Goal: Transaction & Acquisition: Purchase product/service

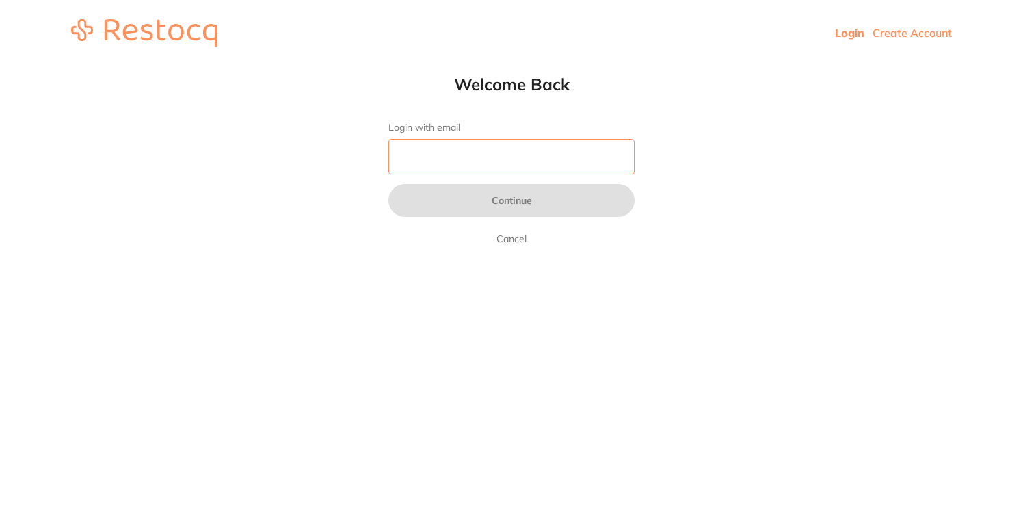
click at [526, 154] on input "Login with email" at bounding box center [511, 157] width 246 height 36
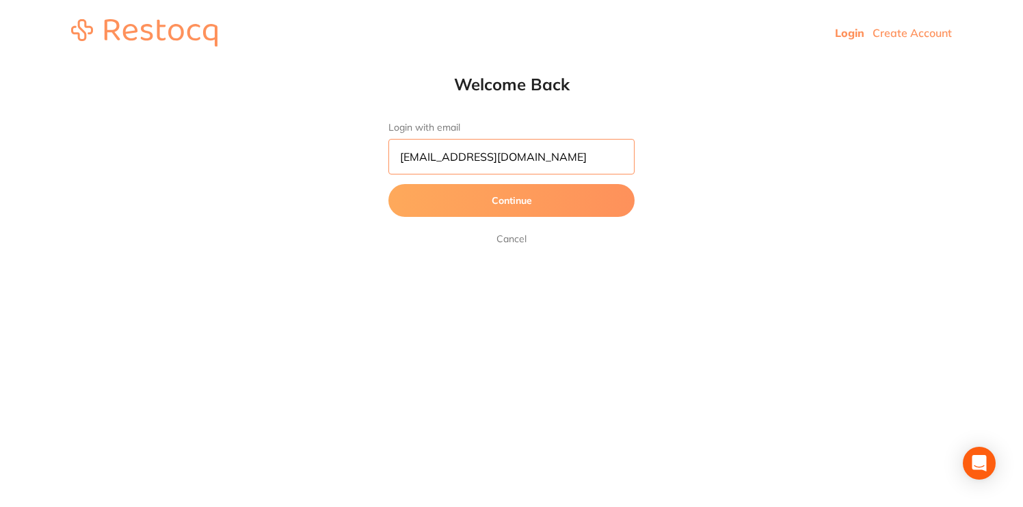
type input "[EMAIL_ADDRESS][DOMAIN_NAME]"
click at [535, 196] on button "Continue" at bounding box center [511, 200] width 246 height 33
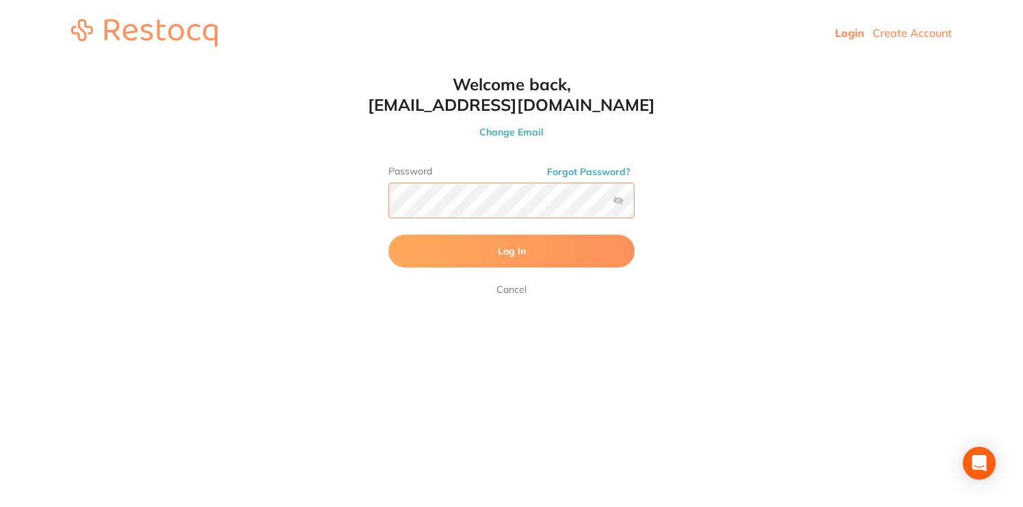
click at [388, 234] on button "Log In" at bounding box center [511, 250] width 246 height 33
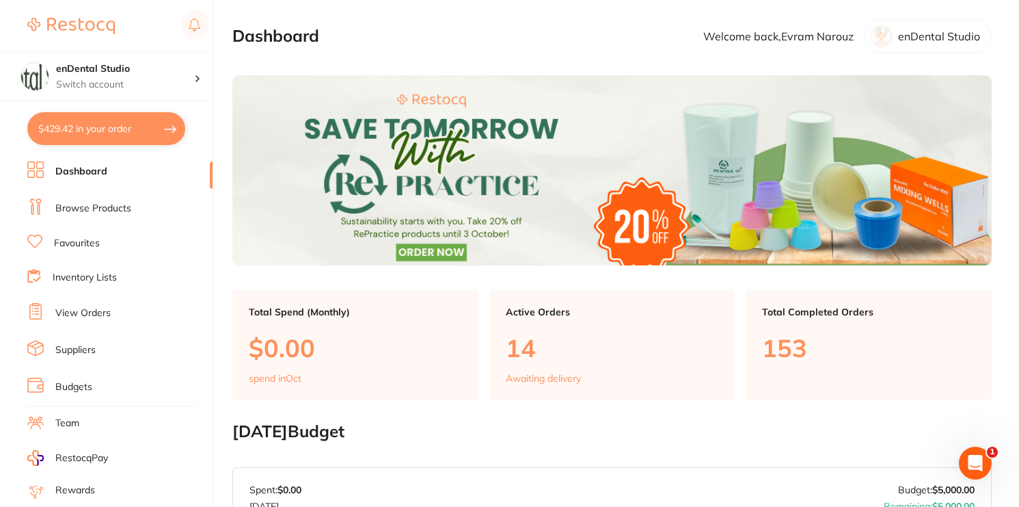
click at [116, 202] on link "Browse Products" at bounding box center [93, 209] width 76 height 14
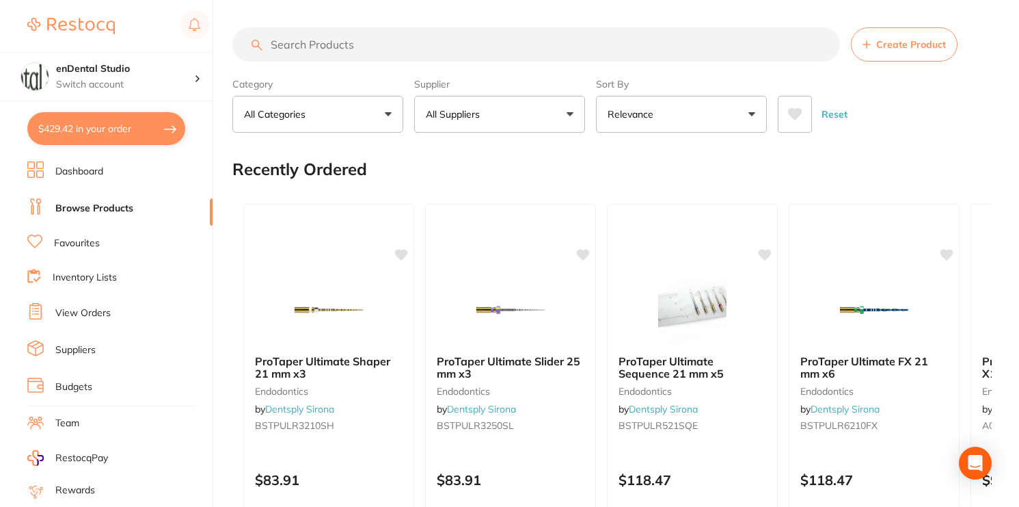
click at [384, 47] on input "search" at bounding box center [536, 44] width 608 height 34
type input "prophy jet tip"
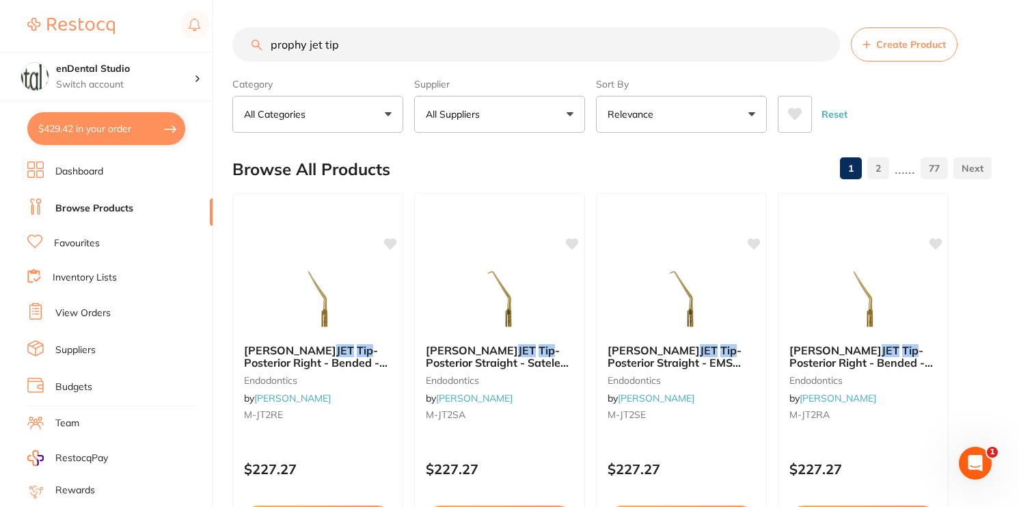
click at [491, 114] on span at bounding box center [487, 113] width 5 height 5
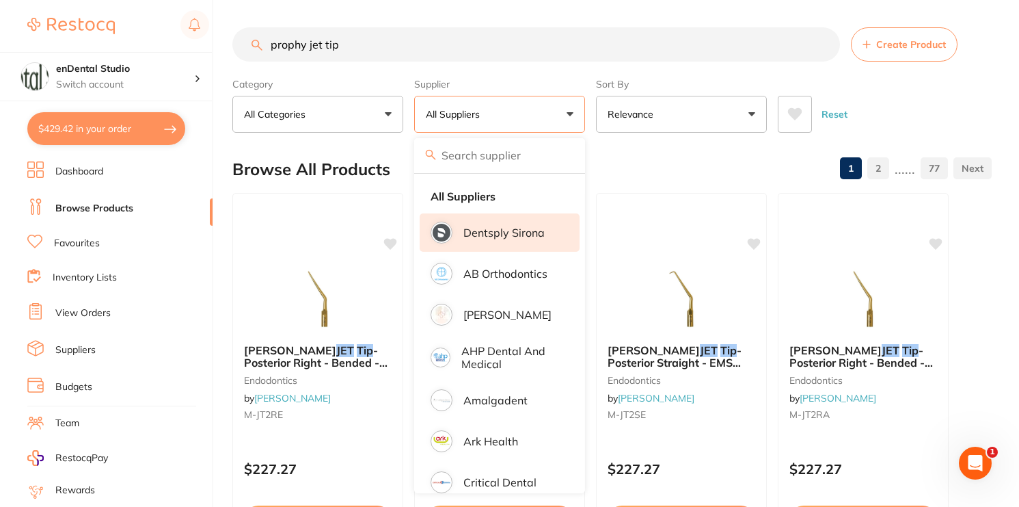
click at [471, 232] on p "Dentsply Sirona" at bounding box center [503, 232] width 81 height 12
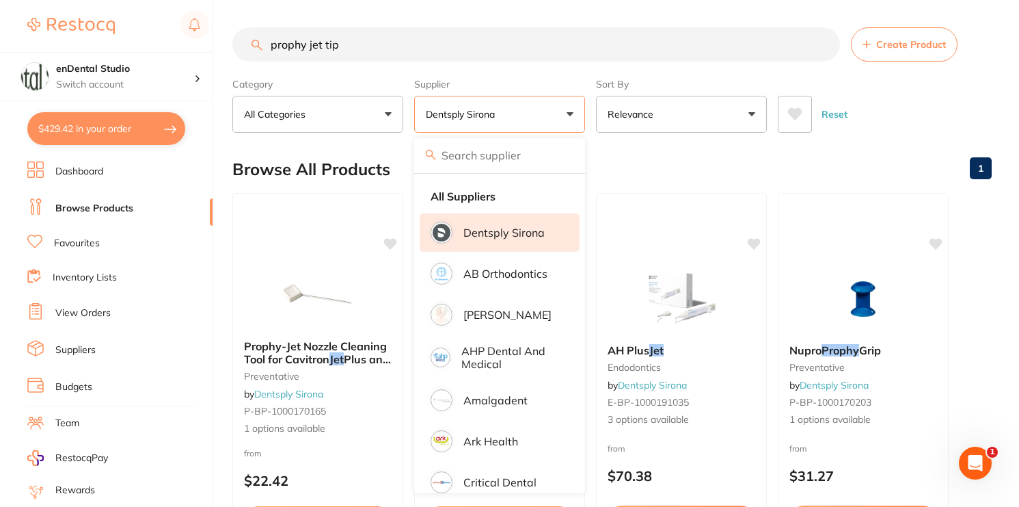
click at [219, 224] on div "$429.42 enDental Studio Switch account enDental Studio $429.42 in your order Da…" at bounding box center [509, 253] width 1019 height 507
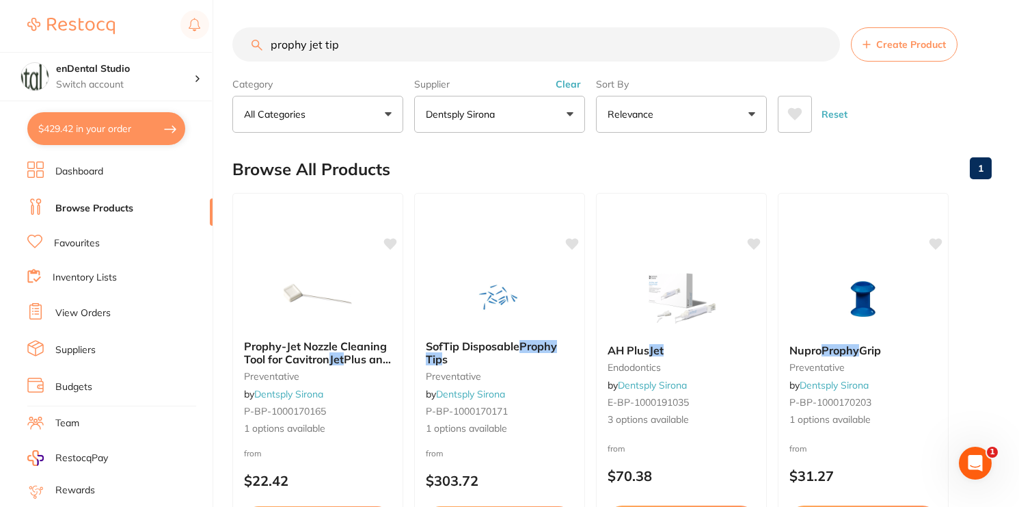
click at [478, 101] on button "Dentsply Sirona" at bounding box center [499, 114] width 171 height 37
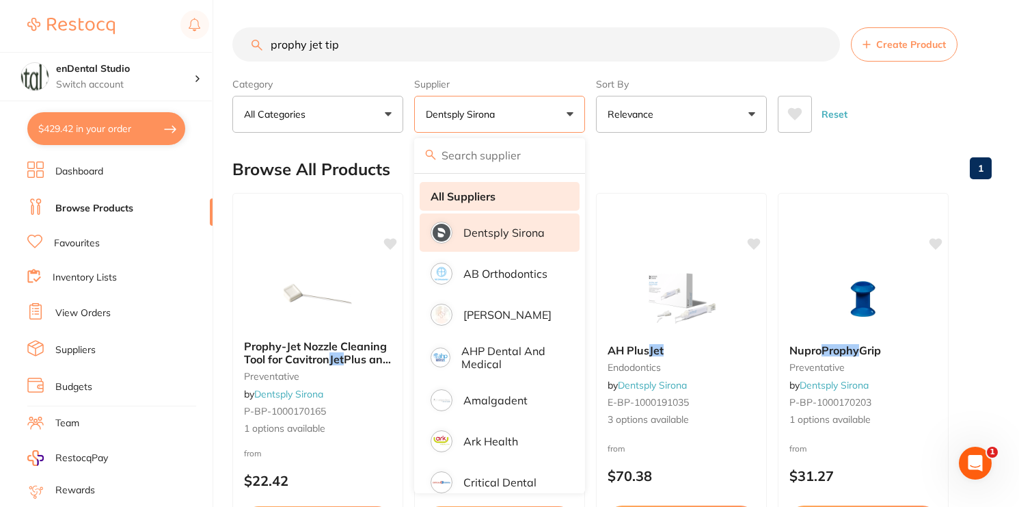
click at [461, 192] on strong "All Suppliers" at bounding box center [463, 196] width 65 height 12
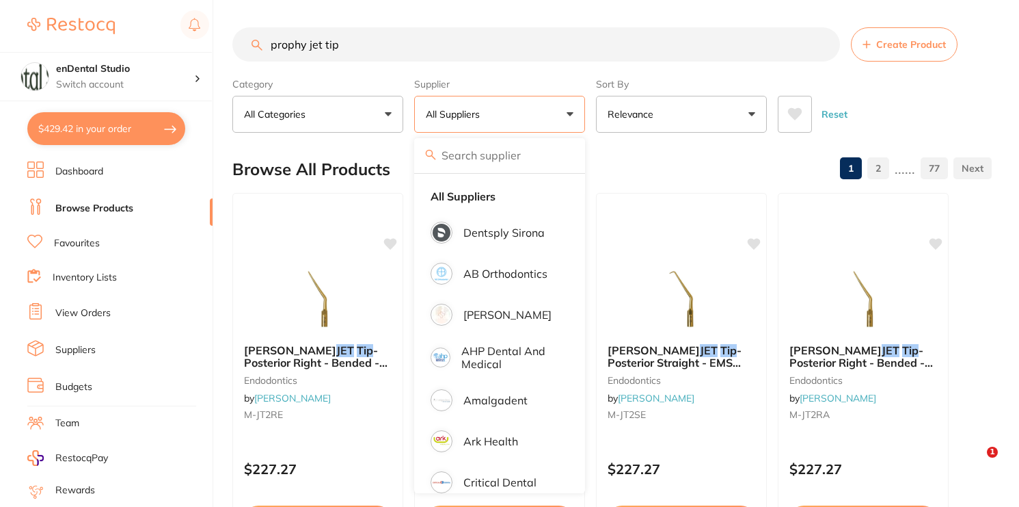
click at [224, 291] on div "$429.42 enDental Studio Switch account enDental Studio $429.42 in your order Da…" at bounding box center [509, 253] width 1019 height 507
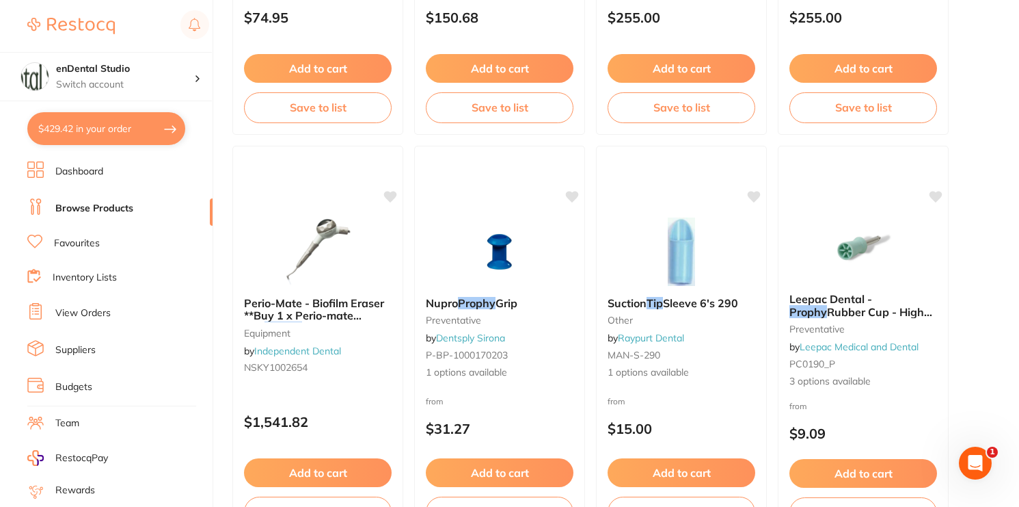
scroll to position [2475, 0]
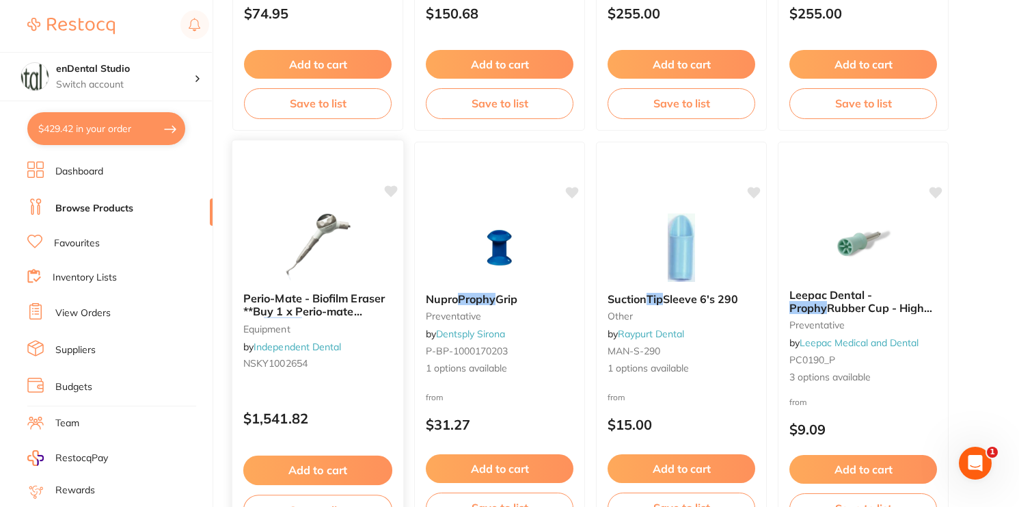
click at [286, 273] on img at bounding box center [318, 246] width 90 height 69
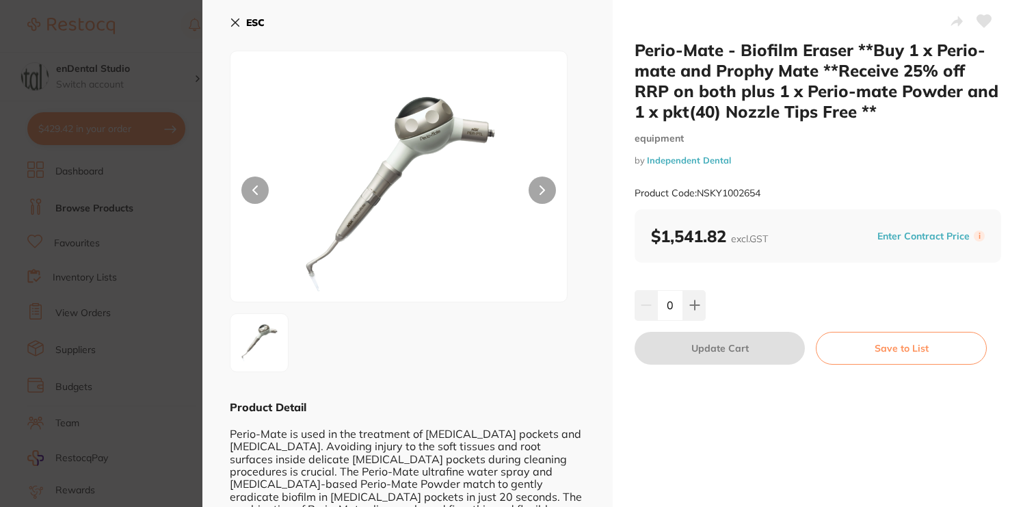
click at [230, 21] on icon at bounding box center [235, 22] width 11 height 11
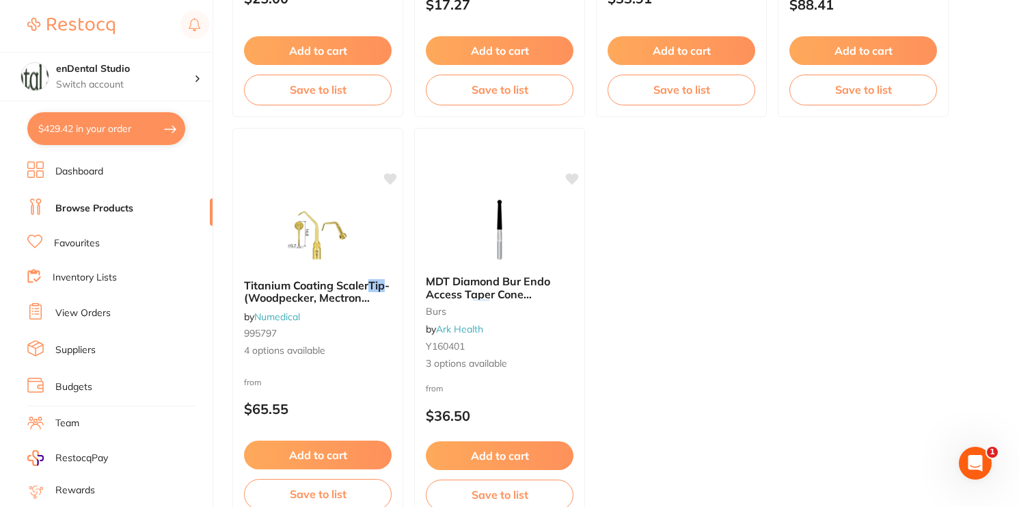
scroll to position [5334, 0]
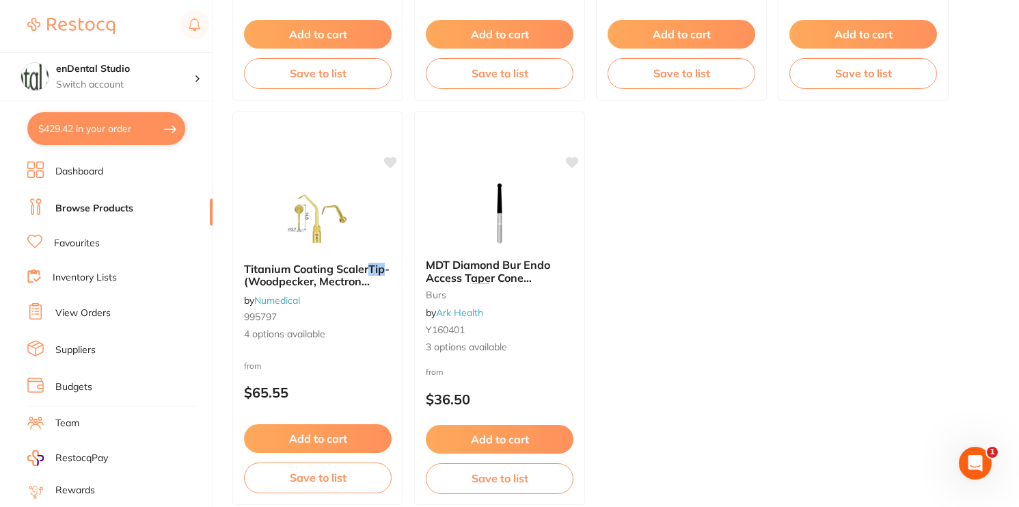
click at [162, 120] on button "$429.42 in your order" at bounding box center [106, 128] width 158 height 33
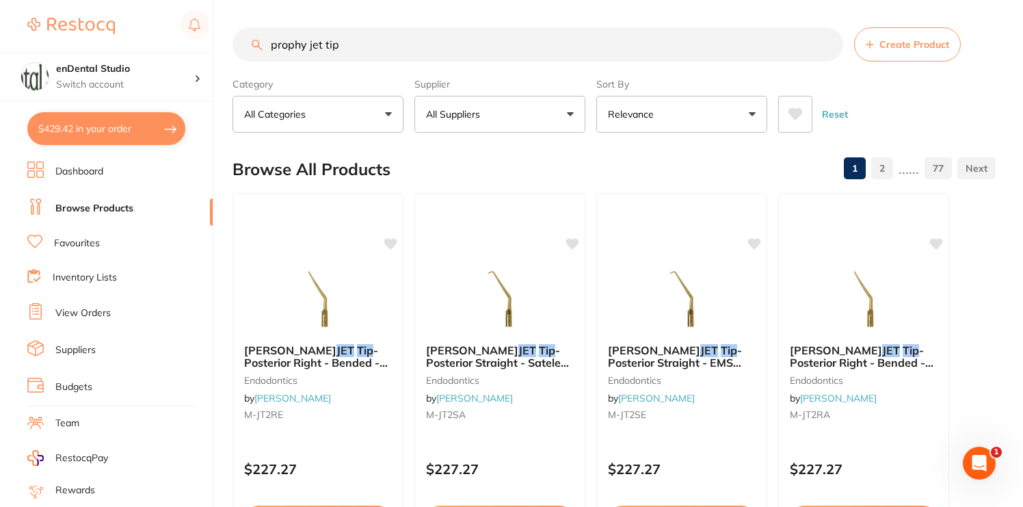
checkbox input "true"
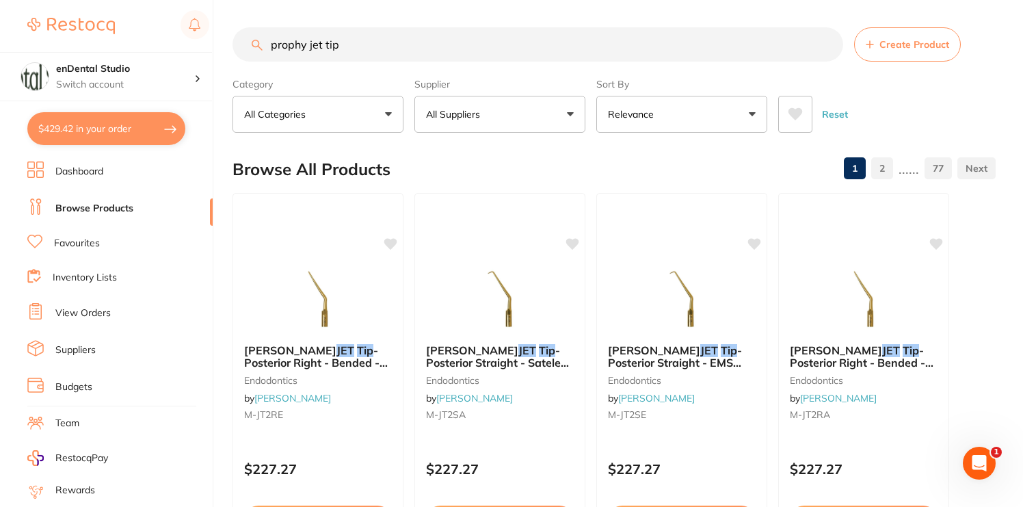
checkbox input "true"
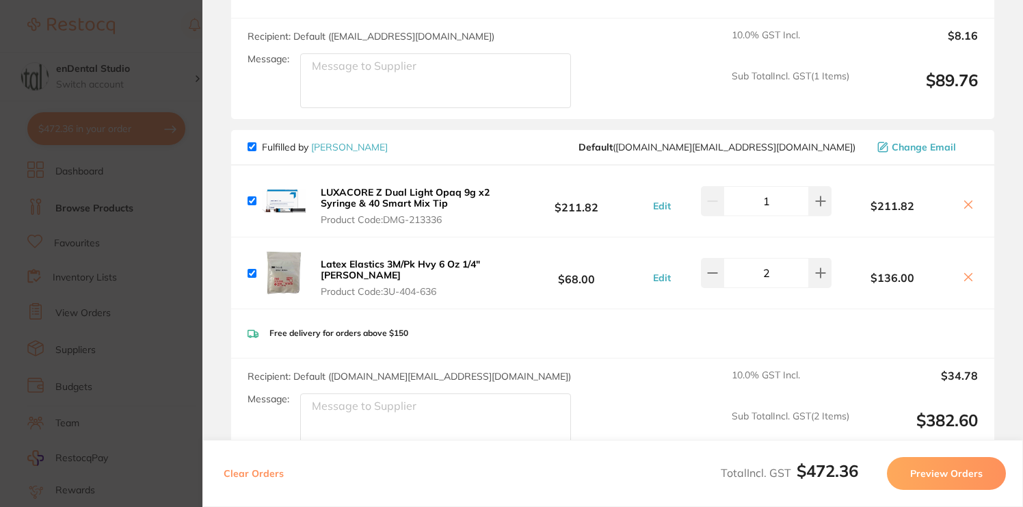
scroll to position [292, 0]
click at [138, 229] on section "Update RRP Set your pre negotiated price for this item. Item Agreed RRP (excl. …" at bounding box center [511, 253] width 1023 height 507
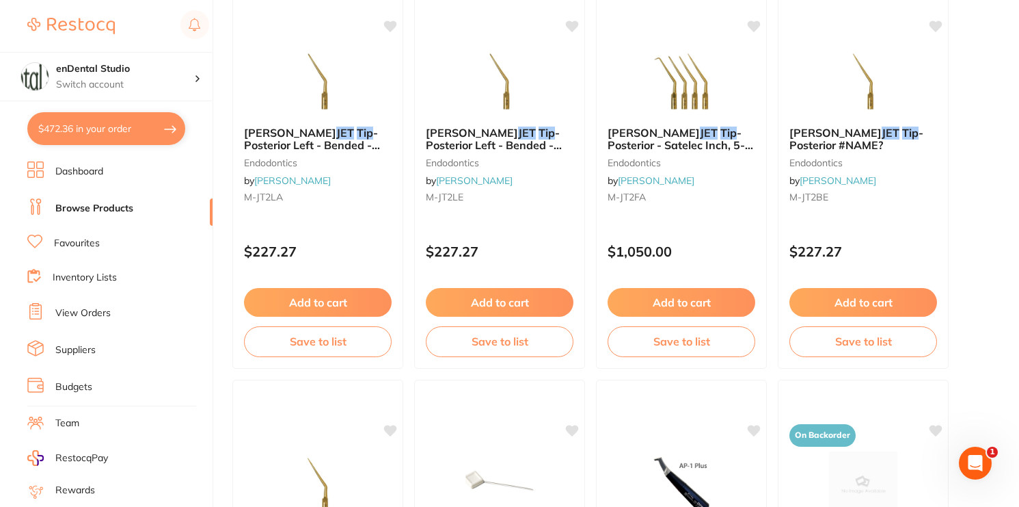
scroll to position [0, 0]
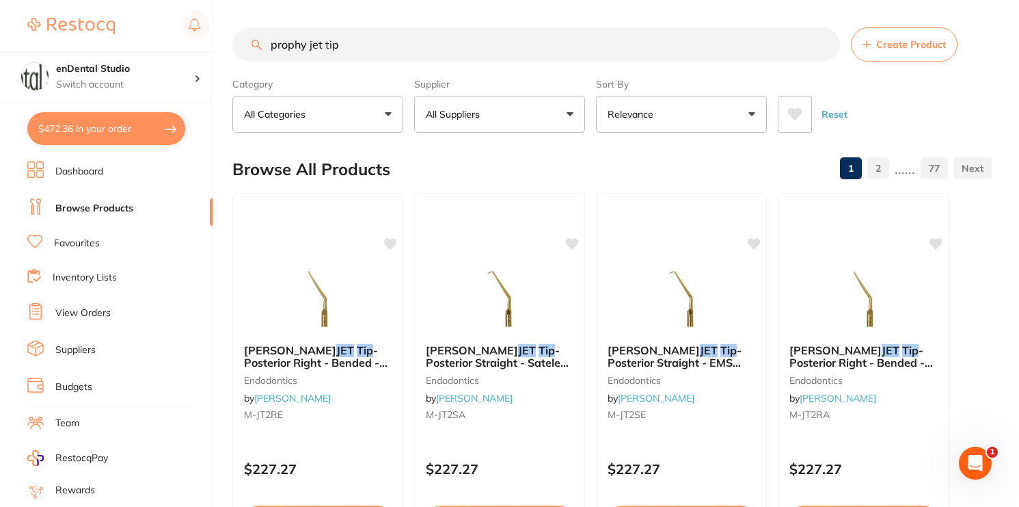
drag, startPoint x: 446, startPoint y: 45, endPoint x: 126, endPoint y: -1, distance: 322.5
click at [126, 0] on html "$472.36 enDental Studio Switch account enDental Studio $472.36 in your order Da…" at bounding box center [509, 253] width 1019 height 507
paste input "DMG LUXACORE Z Dual - Core Build-Up Composite - Shade Light Opaque"
type input "DMG LUXACORE Z Dual - Core Build-Up Composite - Shade Light Opaque"
